Goal: Task Accomplishment & Management: Manage account settings

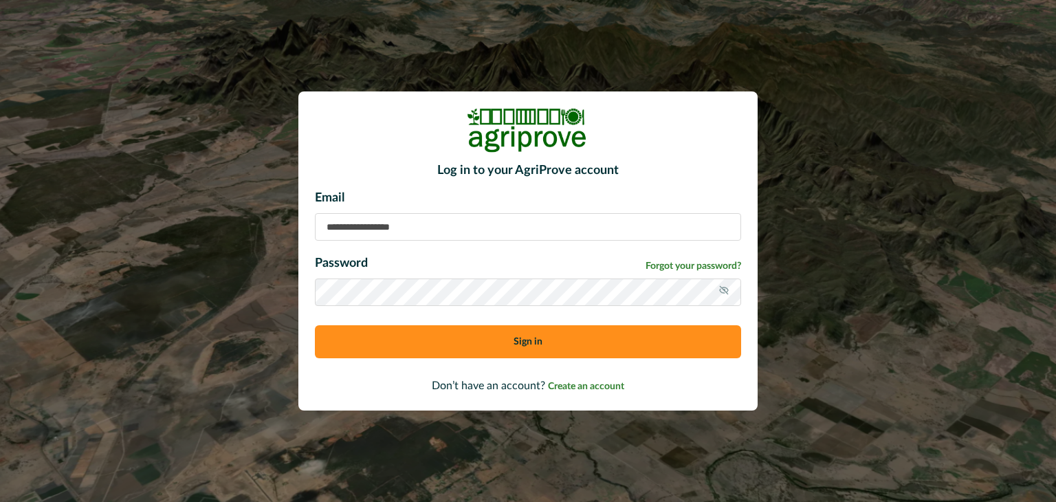
click at [393, 230] on input at bounding box center [528, 226] width 426 height 27
type input "**********"
click at [533, 346] on button "Sign in" at bounding box center [528, 341] width 426 height 33
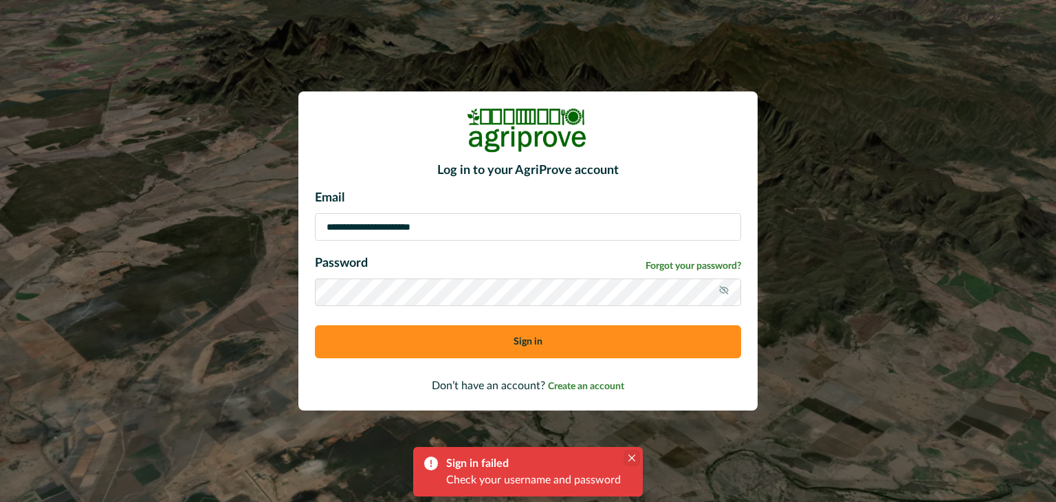
click at [628, 457] on icon "Close" at bounding box center [631, 457] width 7 height 7
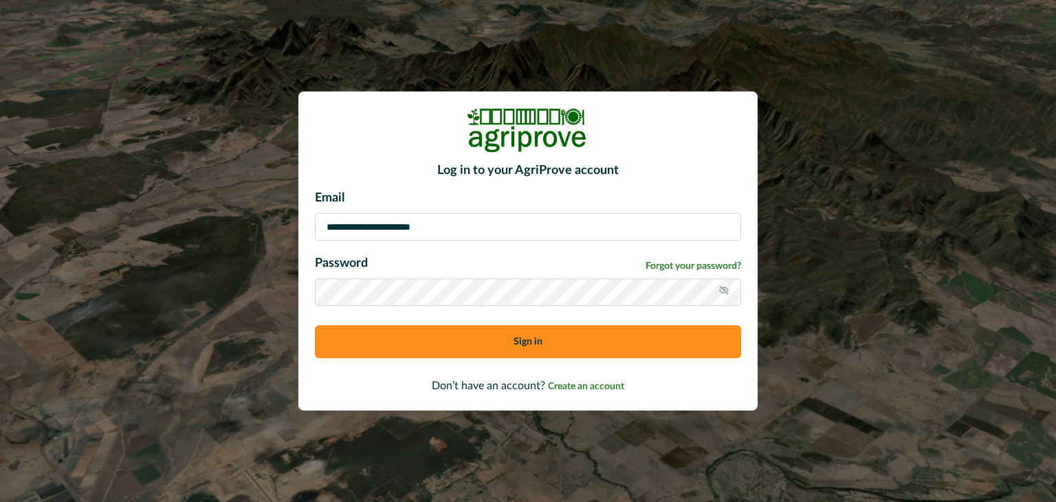
click at [520, 330] on button "Sign in" at bounding box center [528, 341] width 426 height 33
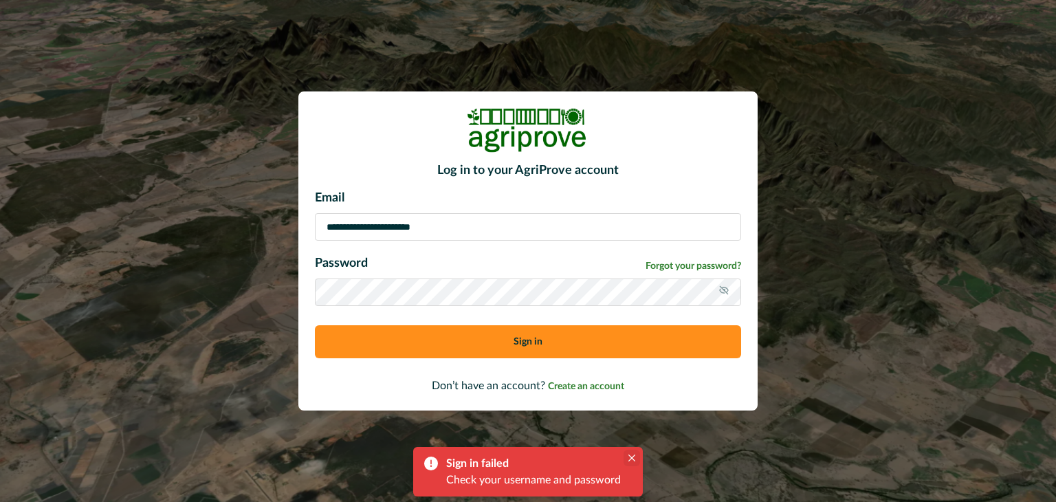
click at [636, 455] on button "Close" at bounding box center [631, 457] width 16 height 16
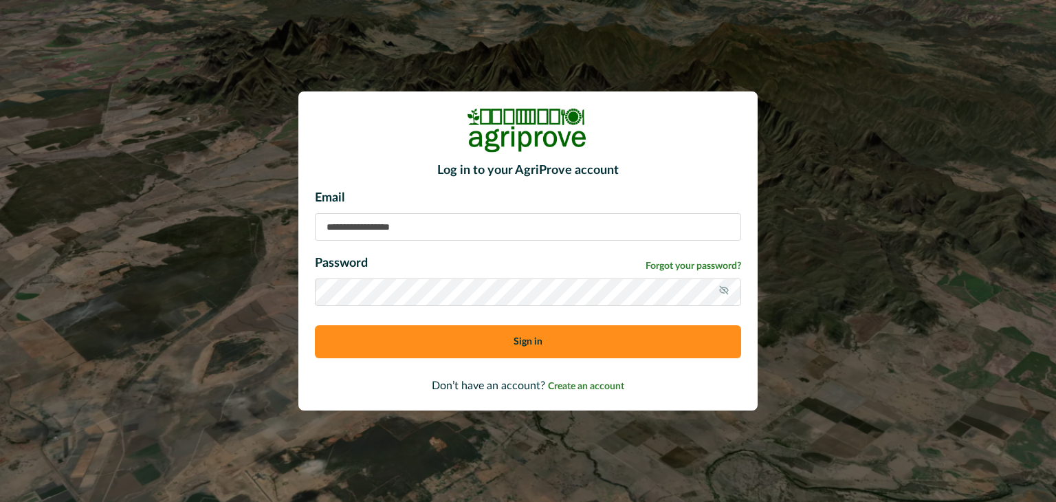
click at [396, 226] on input at bounding box center [528, 226] width 426 height 27
type input "**********"
click at [724, 263] on span "Forgot your password?" at bounding box center [693, 266] width 96 height 14
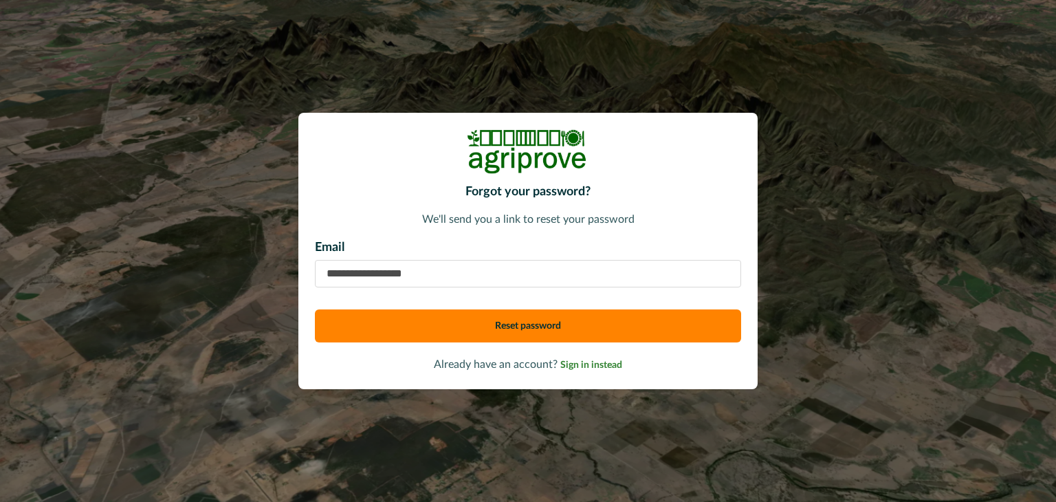
click at [407, 276] on input "email" at bounding box center [528, 273] width 426 height 27
type input "**********"
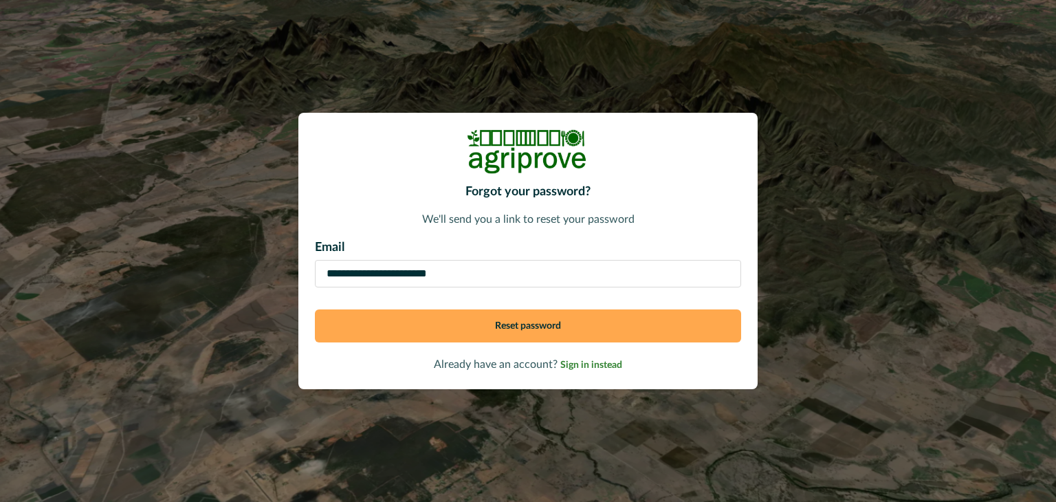
click at [506, 322] on button "Reset password" at bounding box center [528, 325] width 426 height 33
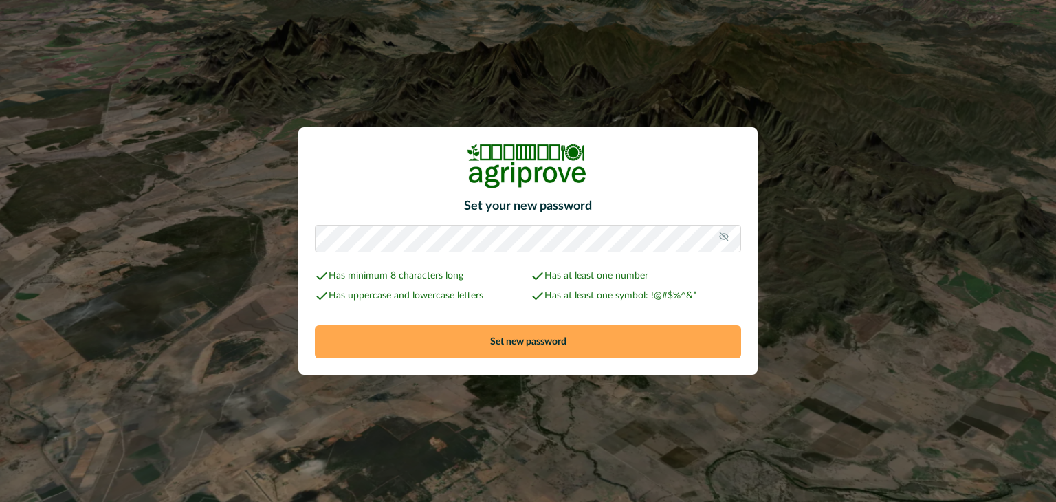
click at [522, 339] on button "Set new password" at bounding box center [528, 341] width 426 height 33
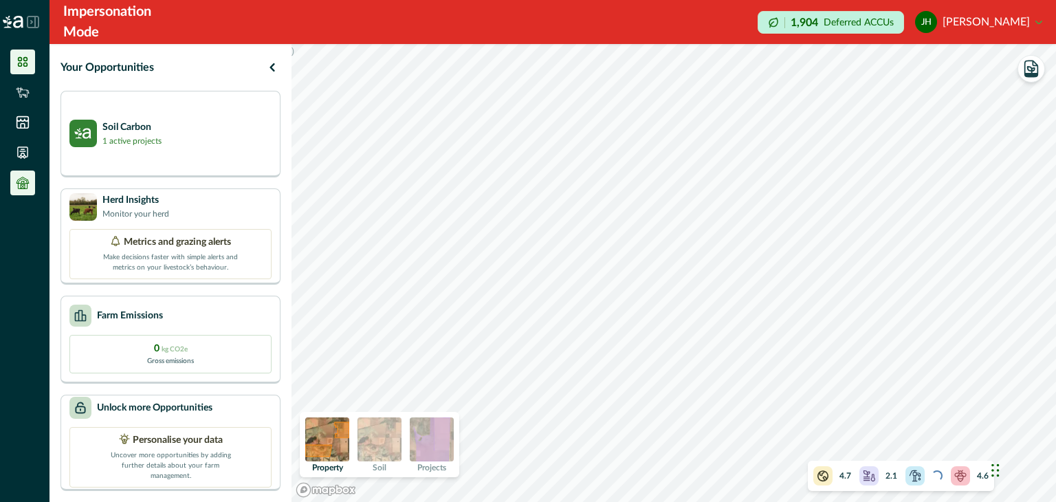
click at [23, 174] on li at bounding box center [22, 182] width 25 height 25
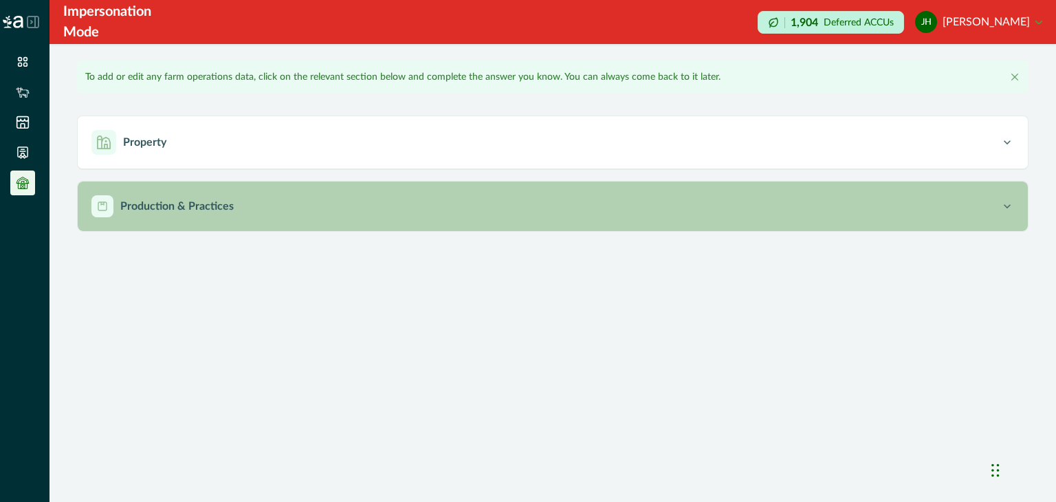
click at [1006, 205] on icon "button" at bounding box center [1007, 206] width 14 height 14
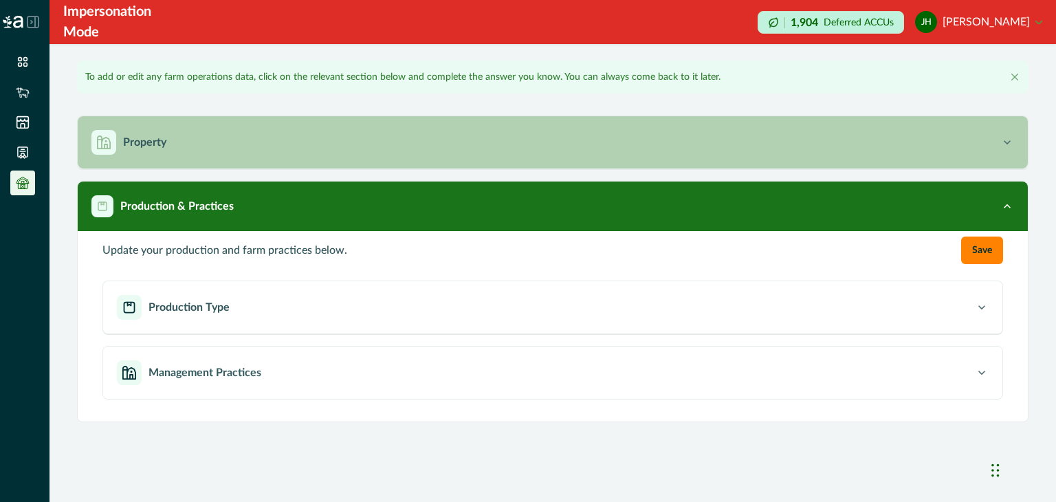
click at [999, 143] on div "Property" at bounding box center [545, 142] width 909 height 25
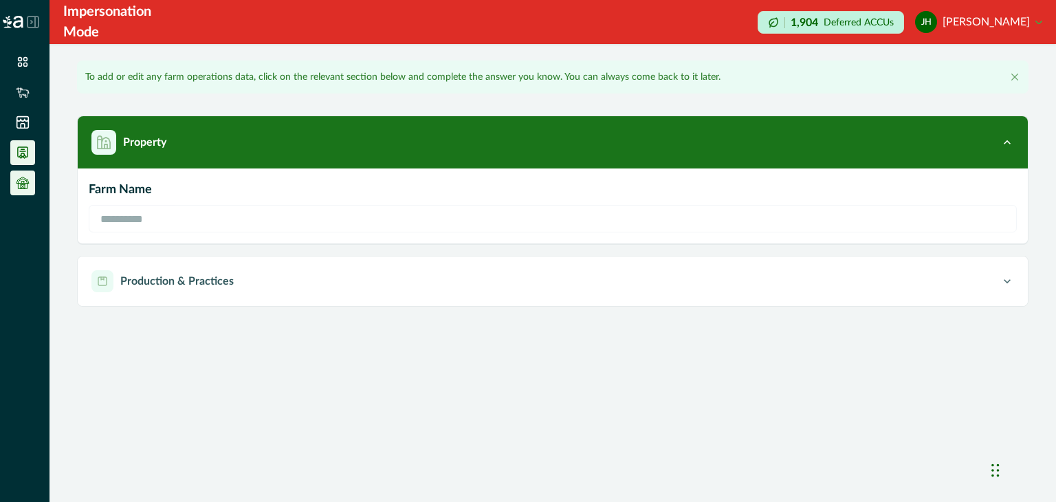
click at [23, 146] on icon at bounding box center [23, 153] width 14 height 14
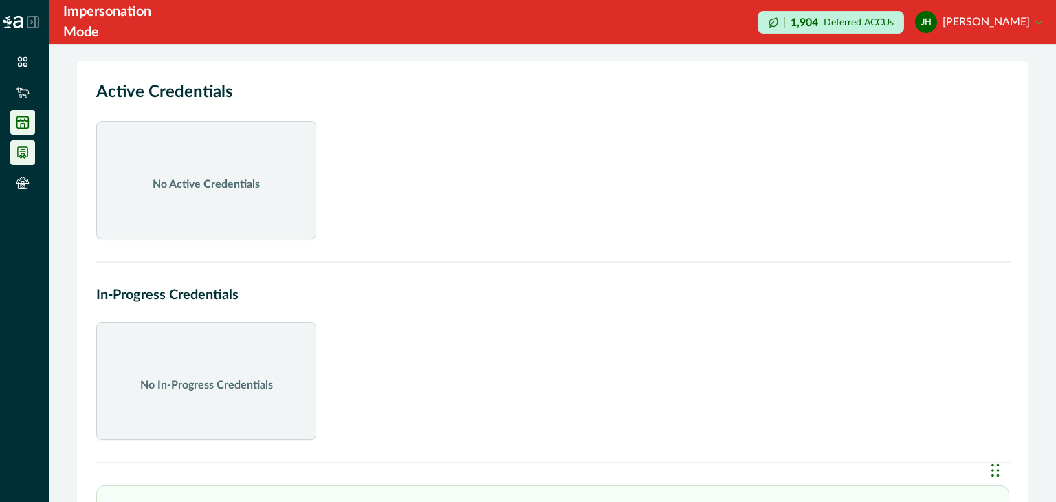
click at [19, 117] on icon at bounding box center [23, 123] width 12 height 12
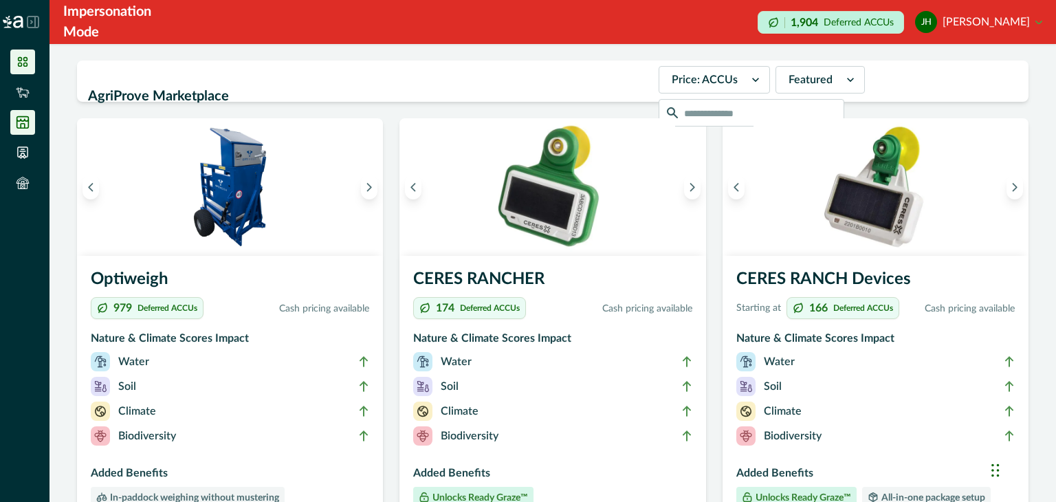
click at [22, 63] on icon at bounding box center [23, 62] width 10 height 10
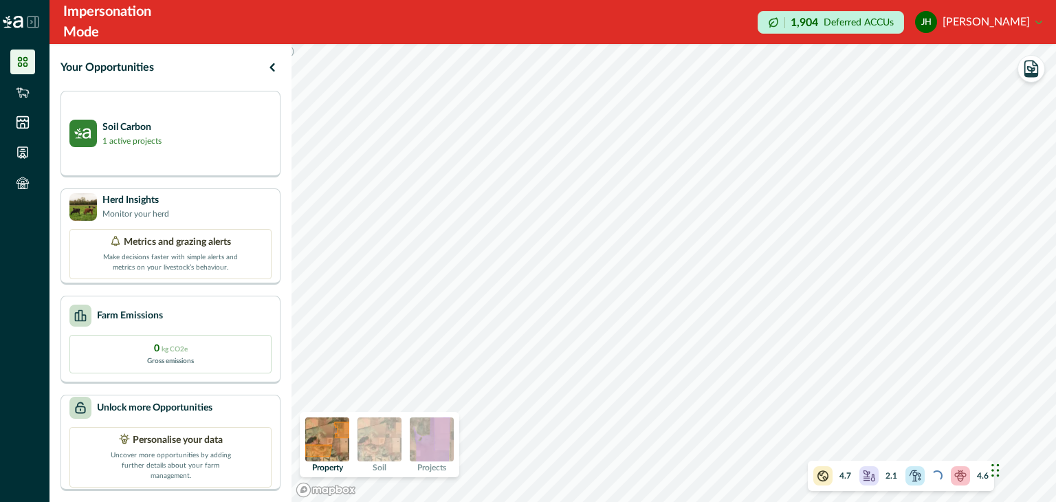
click at [373, 434] on img at bounding box center [379, 439] width 44 height 44
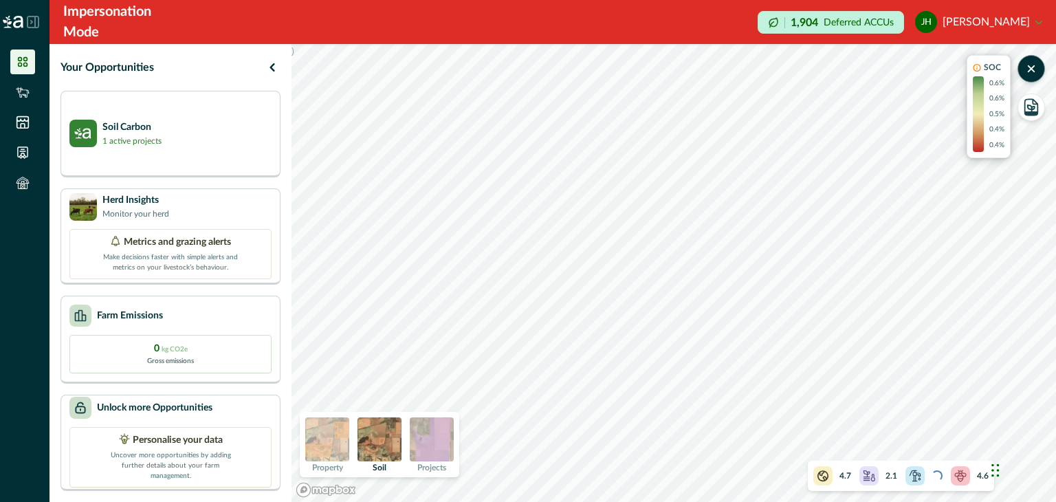
click at [373, 434] on img at bounding box center [379, 439] width 44 height 44
click at [437, 438] on img at bounding box center [432, 439] width 44 height 44
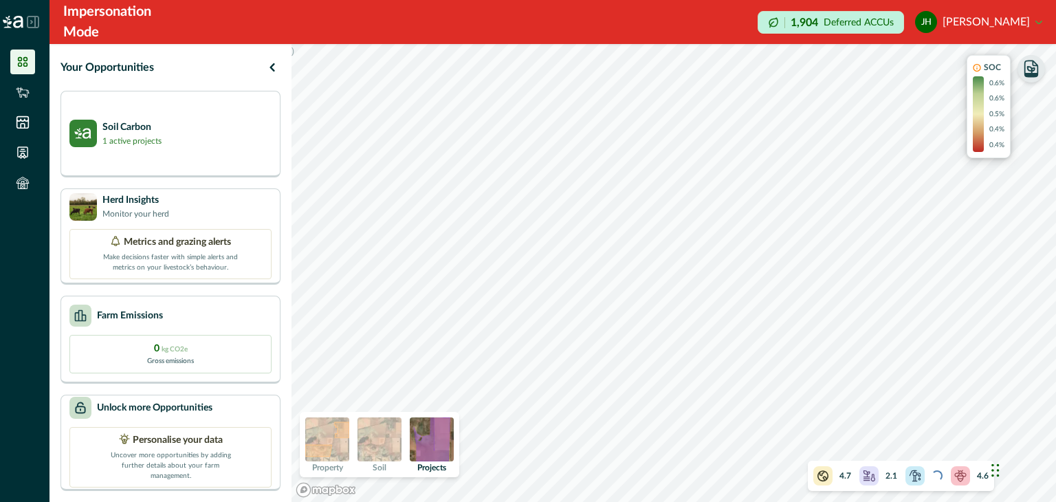
click at [1036, 67] on icon "button" at bounding box center [1031, 68] width 13 height 16
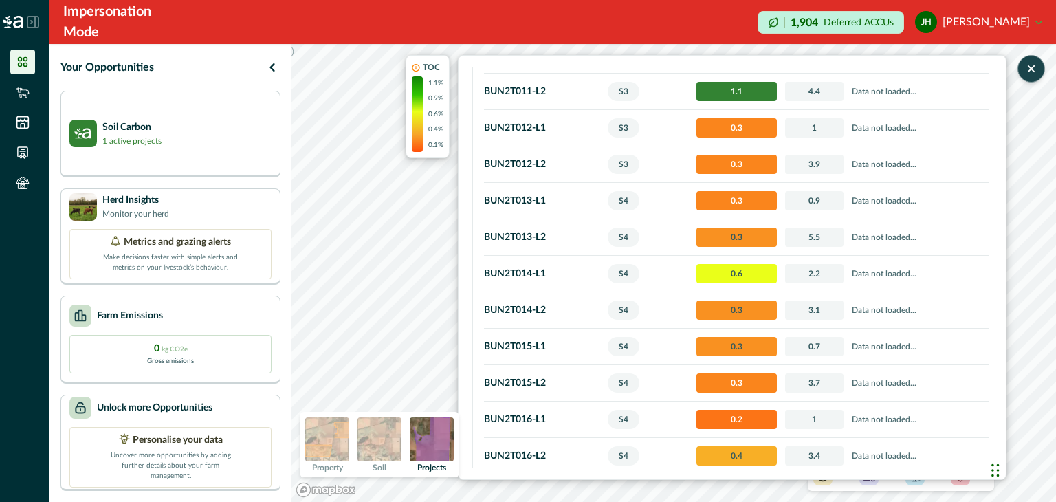
scroll to position [964, 0]
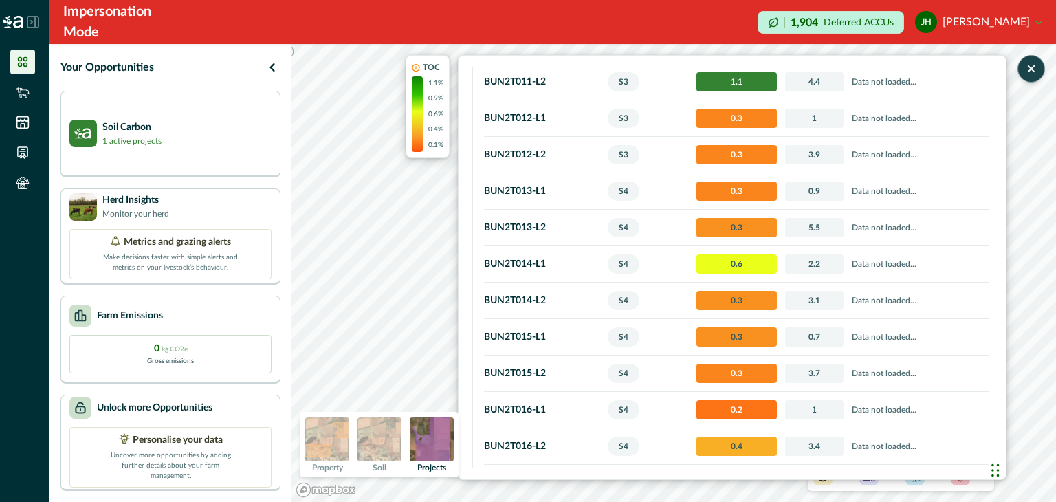
click at [1038, 71] on button "button" at bounding box center [1030, 68] width 27 height 27
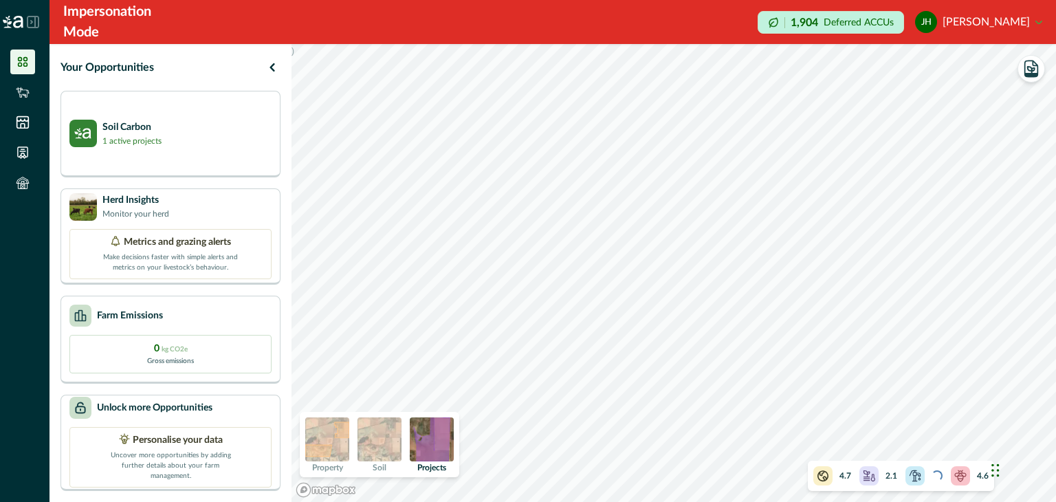
click at [959, 476] on icon at bounding box center [960, 474] width 11 height 8
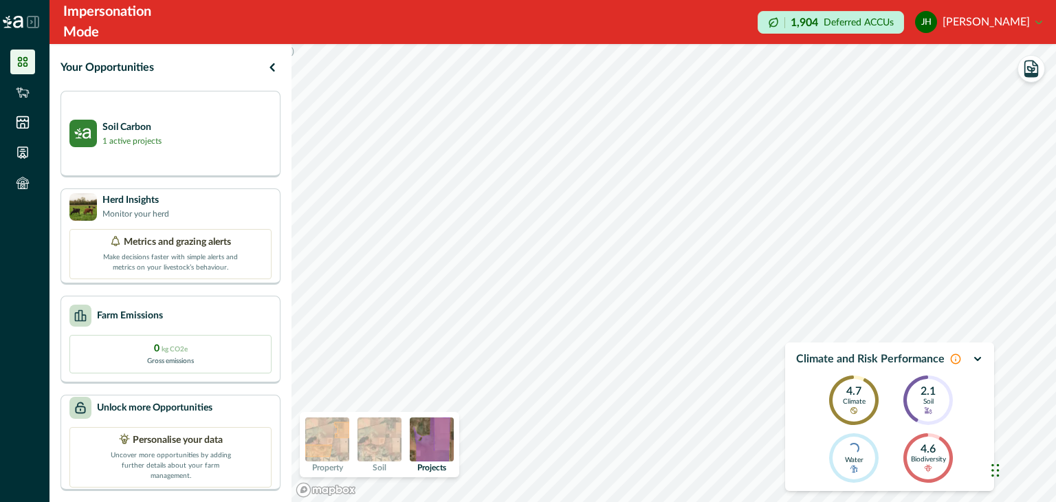
click at [976, 357] on icon "button" at bounding box center [977, 358] width 11 height 11
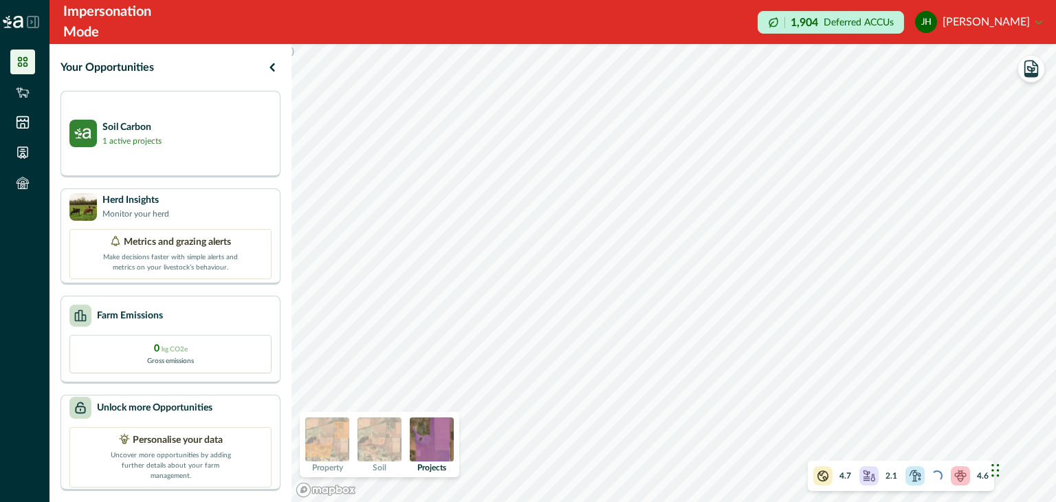
click at [869, 473] on icon at bounding box center [869, 476] width 14 height 14
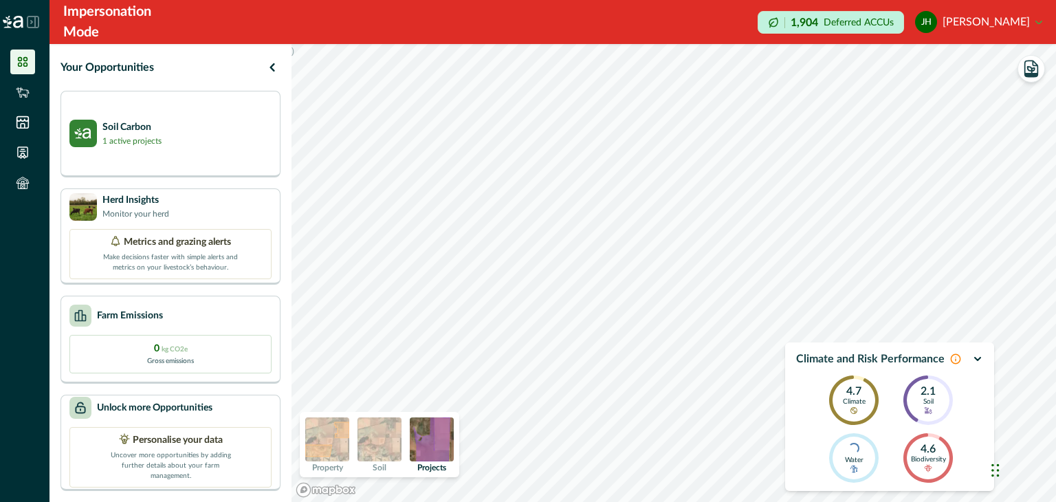
click at [976, 361] on icon "button" at bounding box center [977, 358] width 11 height 11
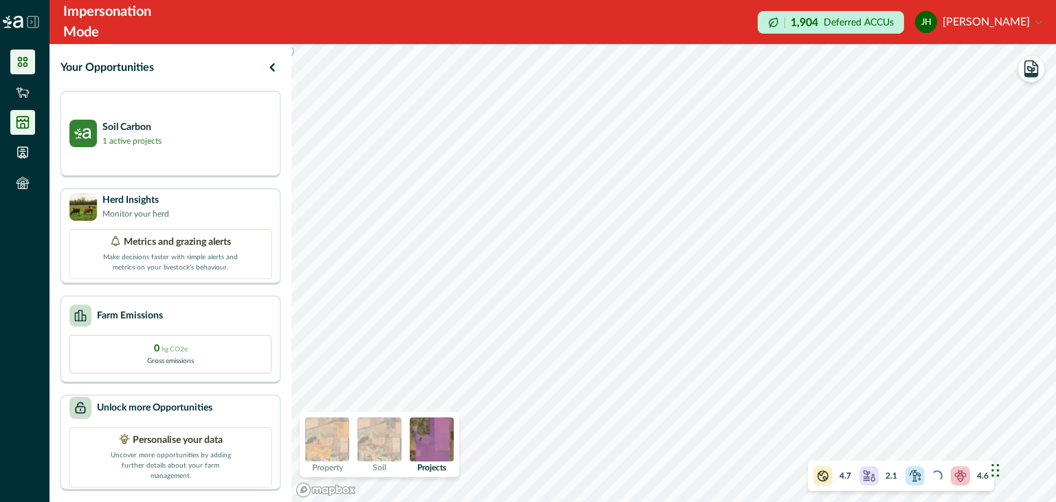
click at [20, 122] on icon at bounding box center [23, 122] width 14 height 14
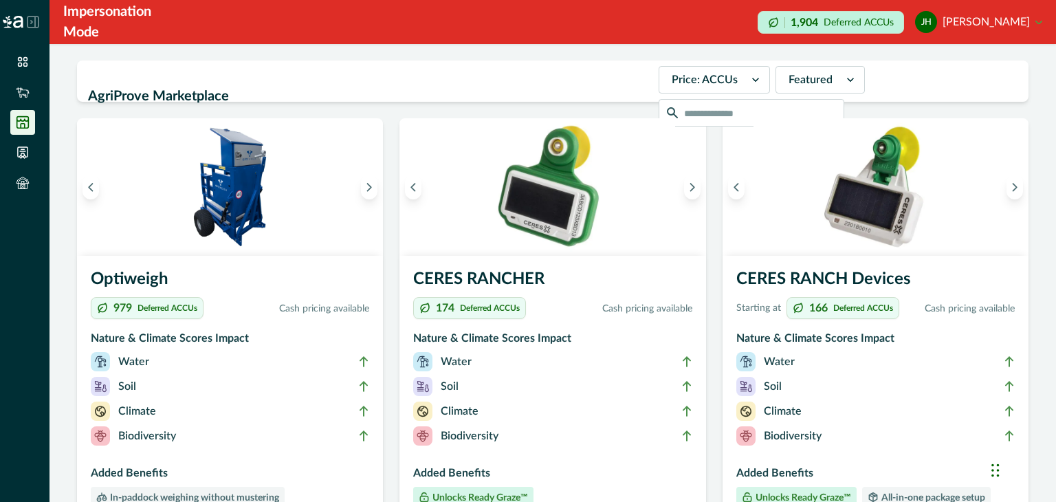
click at [1039, 12] on button "jh justin hodges" at bounding box center [978, 21] width 127 height 33
click at [915, 63] on button "Sign out" at bounding box center [965, 67] width 153 height 23
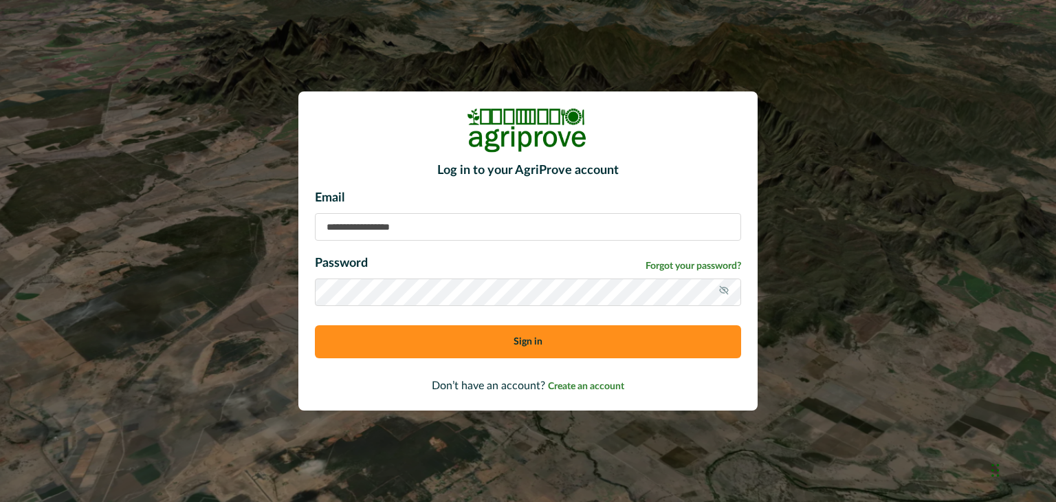
click at [416, 223] on input at bounding box center [528, 226] width 426 height 27
type input "**********"
click at [517, 330] on button "Sign in" at bounding box center [528, 341] width 426 height 33
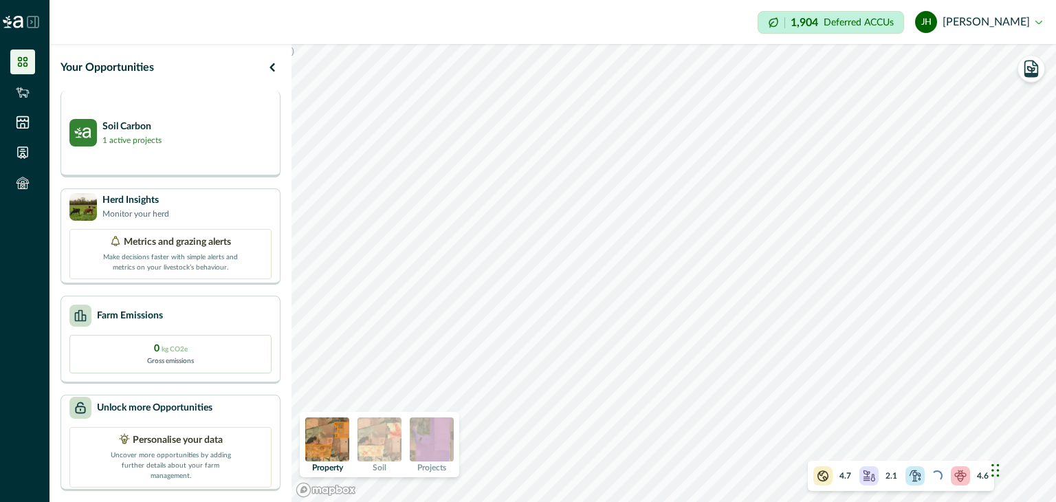
click at [127, 141] on p "1 active projects" at bounding box center [131, 140] width 59 height 12
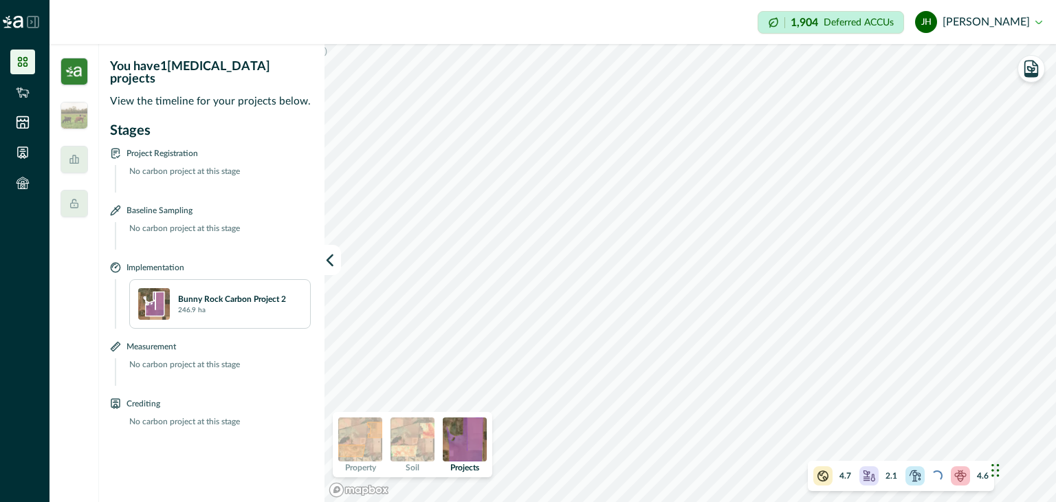
click at [1016, 23] on button "jh justin hodges" at bounding box center [978, 21] width 127 height 33
click at [458, 30] on div "Impersonation Mode 1,904 Deferred ACCUs jh justin hodges Sign out" at bounding box center [552, 22] width 1006 height 44
